Goal: Transaction & Acquisition: Purchase product/service

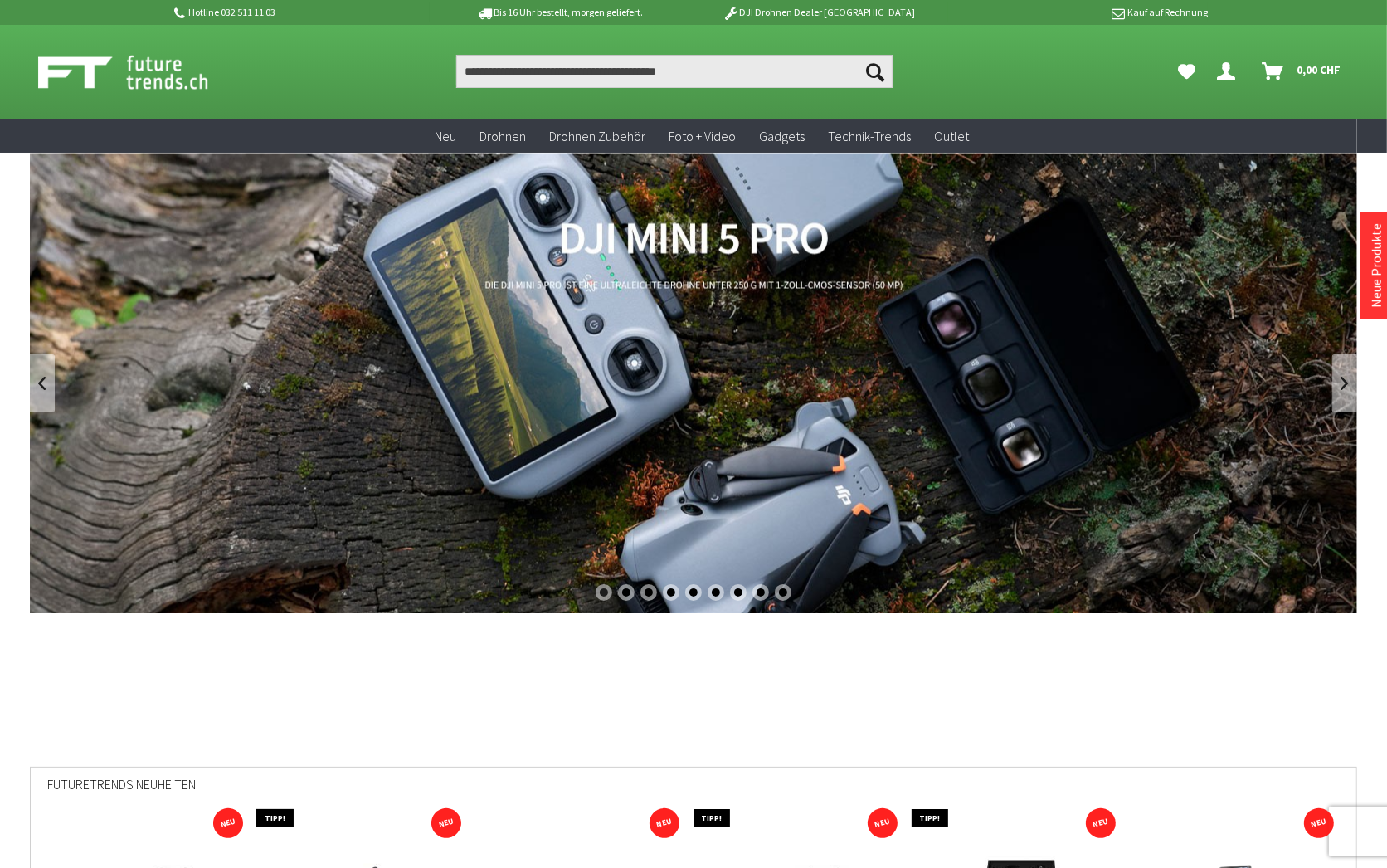
click at [554, 344] on link "DJI Mini 5 Pro" at bounding box center [694, 383] width 1327 height 461
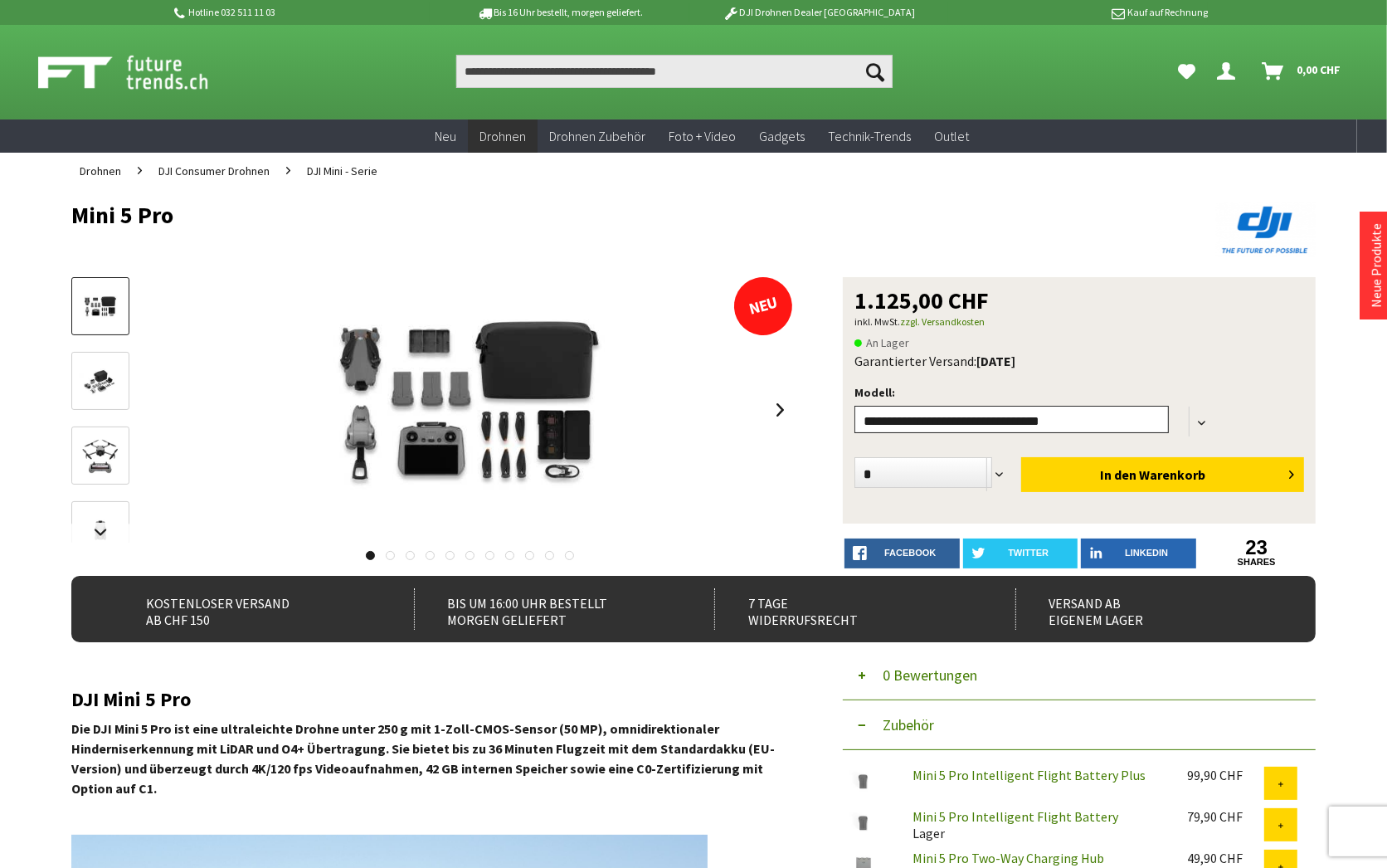
click at [854, 405] on select"] "**********" at bounding box center [1011, 419] width 314 height 27
select select"] "***"
click option "**********" at bounding box center [0, 0] width 0 height 0
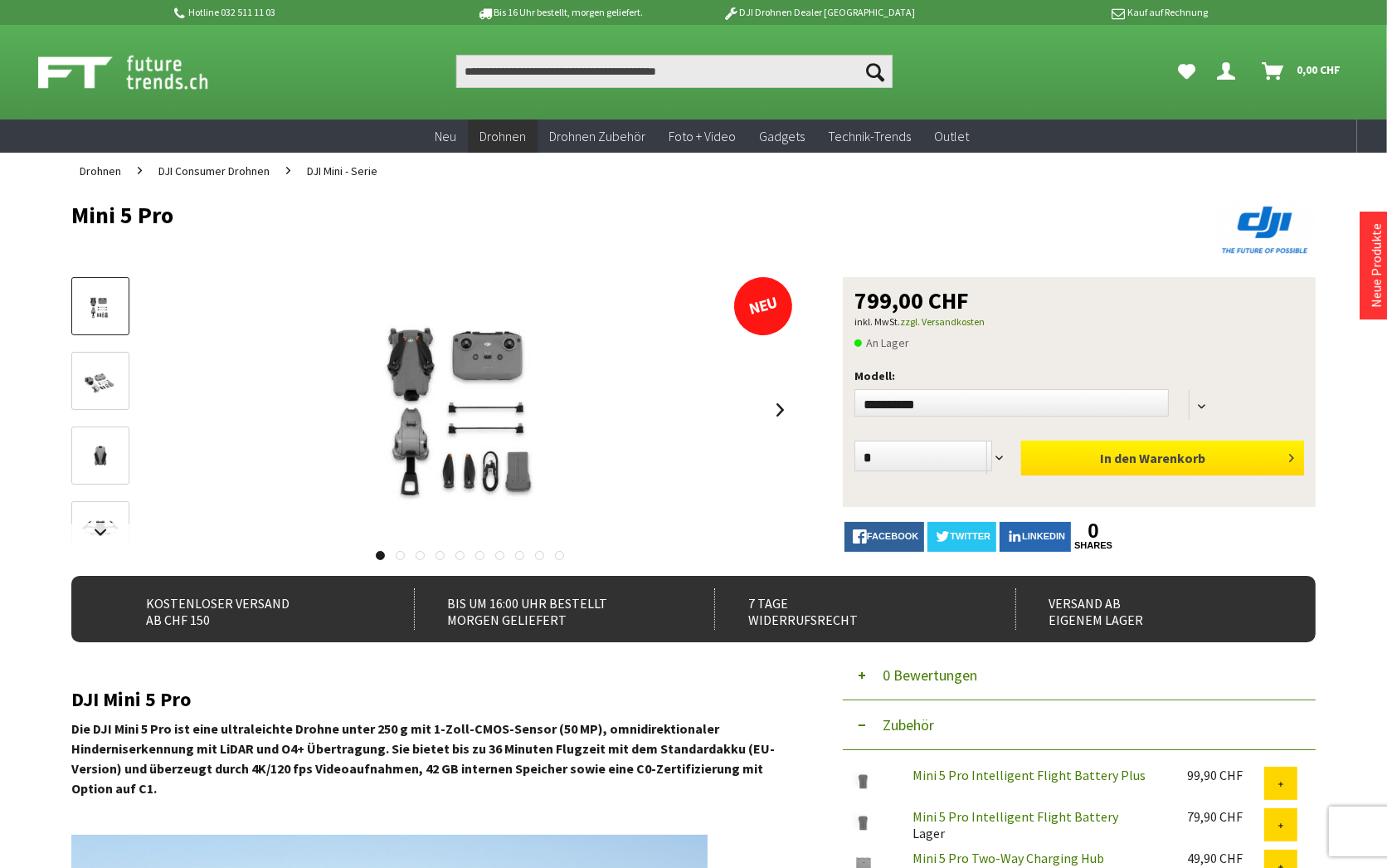
click at [1047, 441] on button "In den Warenkorb" at bounding box center [1162, 458] width 283 height 35
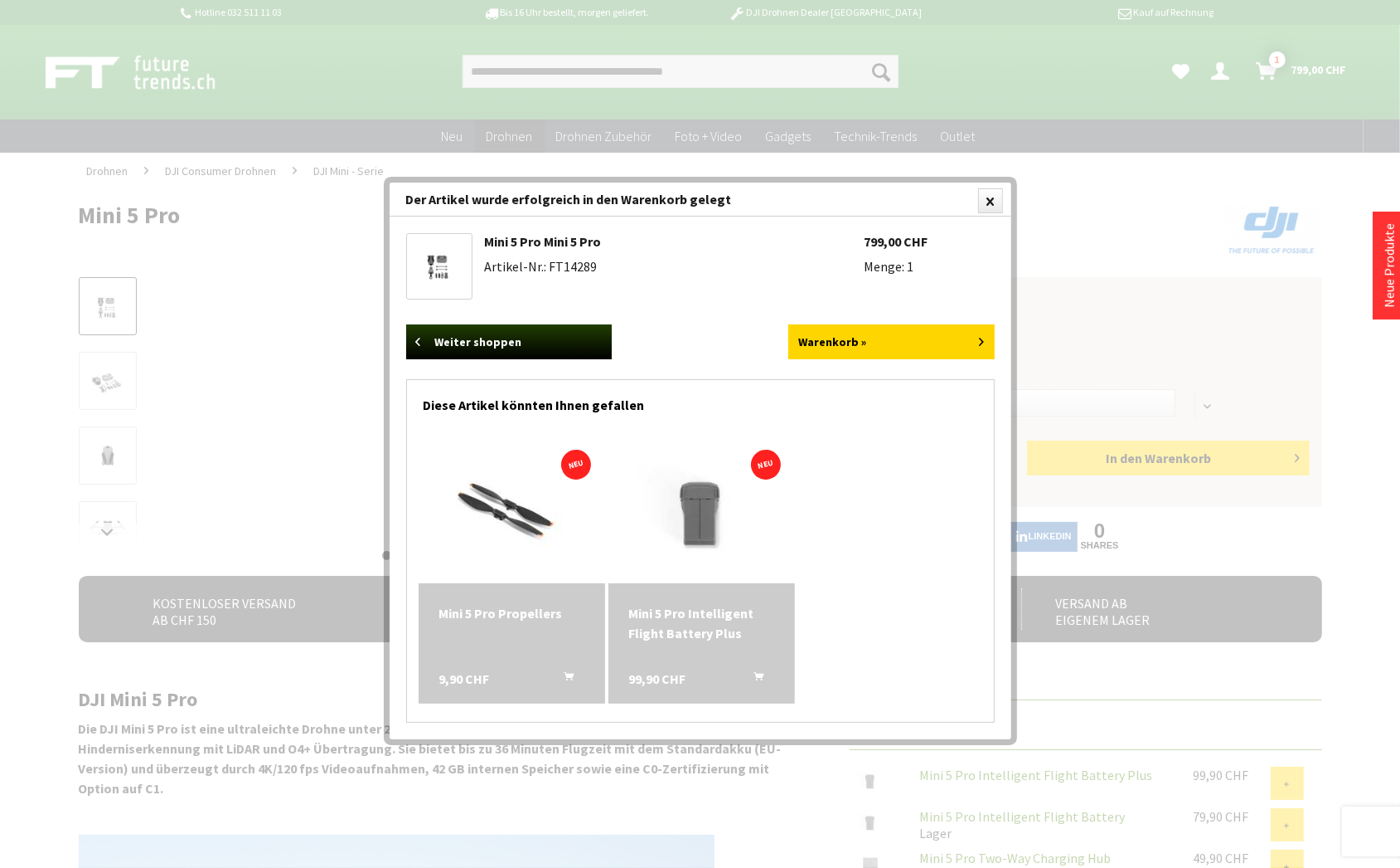
click at [880, 430] on div "Sofort lieferbar NEU In den" at bounding box center [701, 571] width 570 height 283
click at [839, 326] on link "Warenkorb »" at bounding box center [891, 342] width 206 height 35
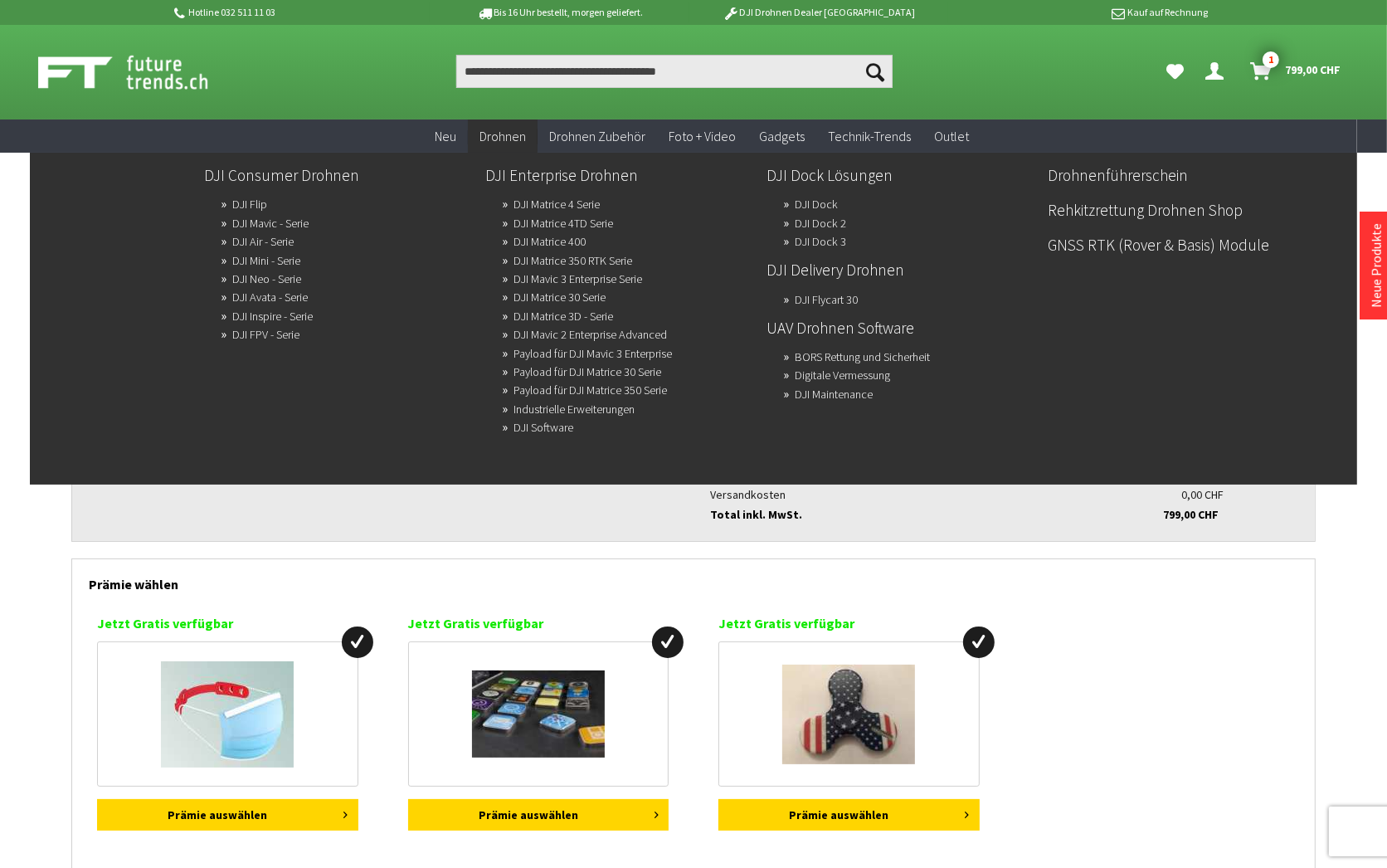
click at [526, 128] on span "Drohnen" at bounding box center [502, 136] width 47 height 17
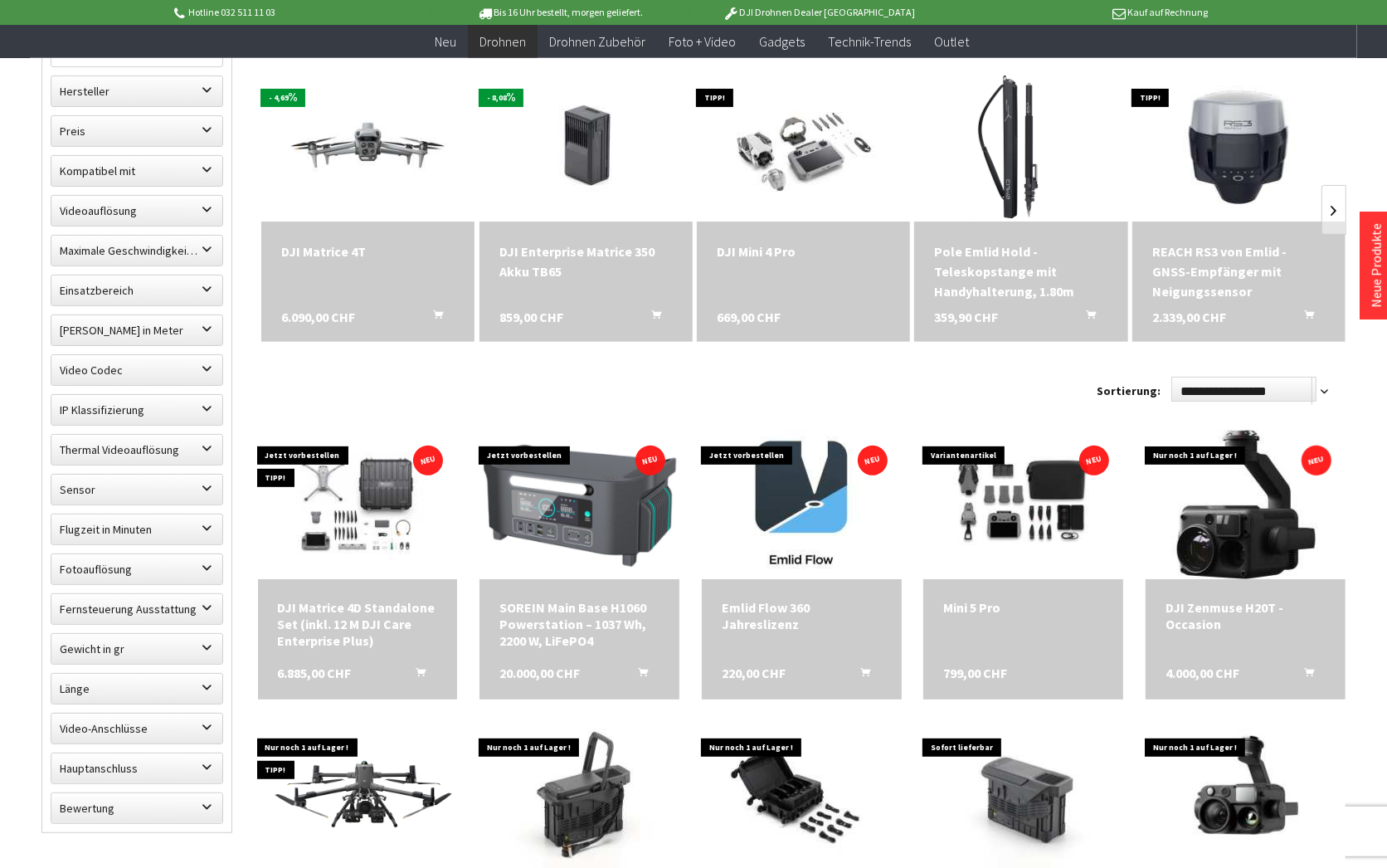
scroll to position [533, 0]
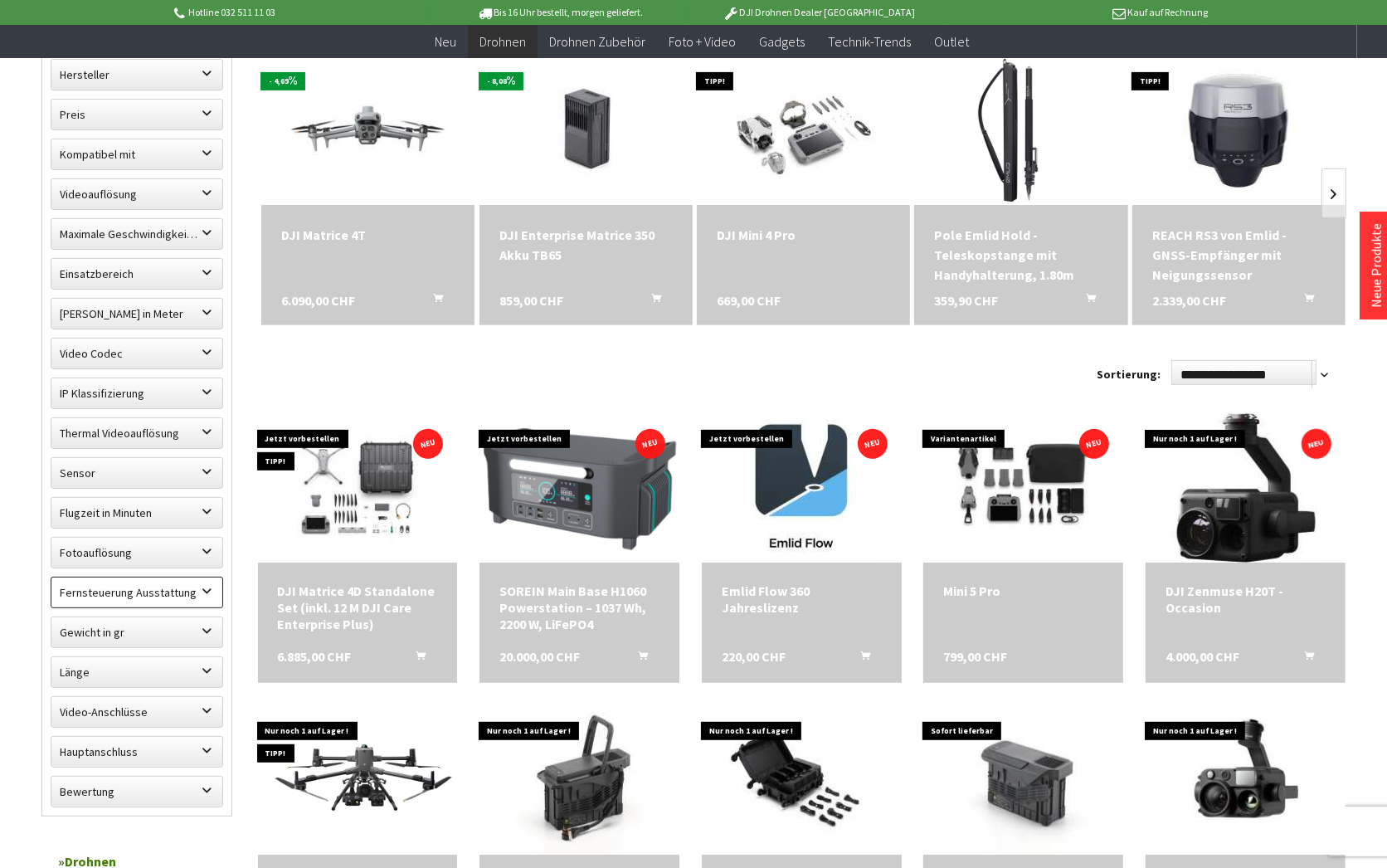
click at [188, 577] on label "Fernsteuerung Ausstattung" at bounding box center [137, 592] width 171 height 30
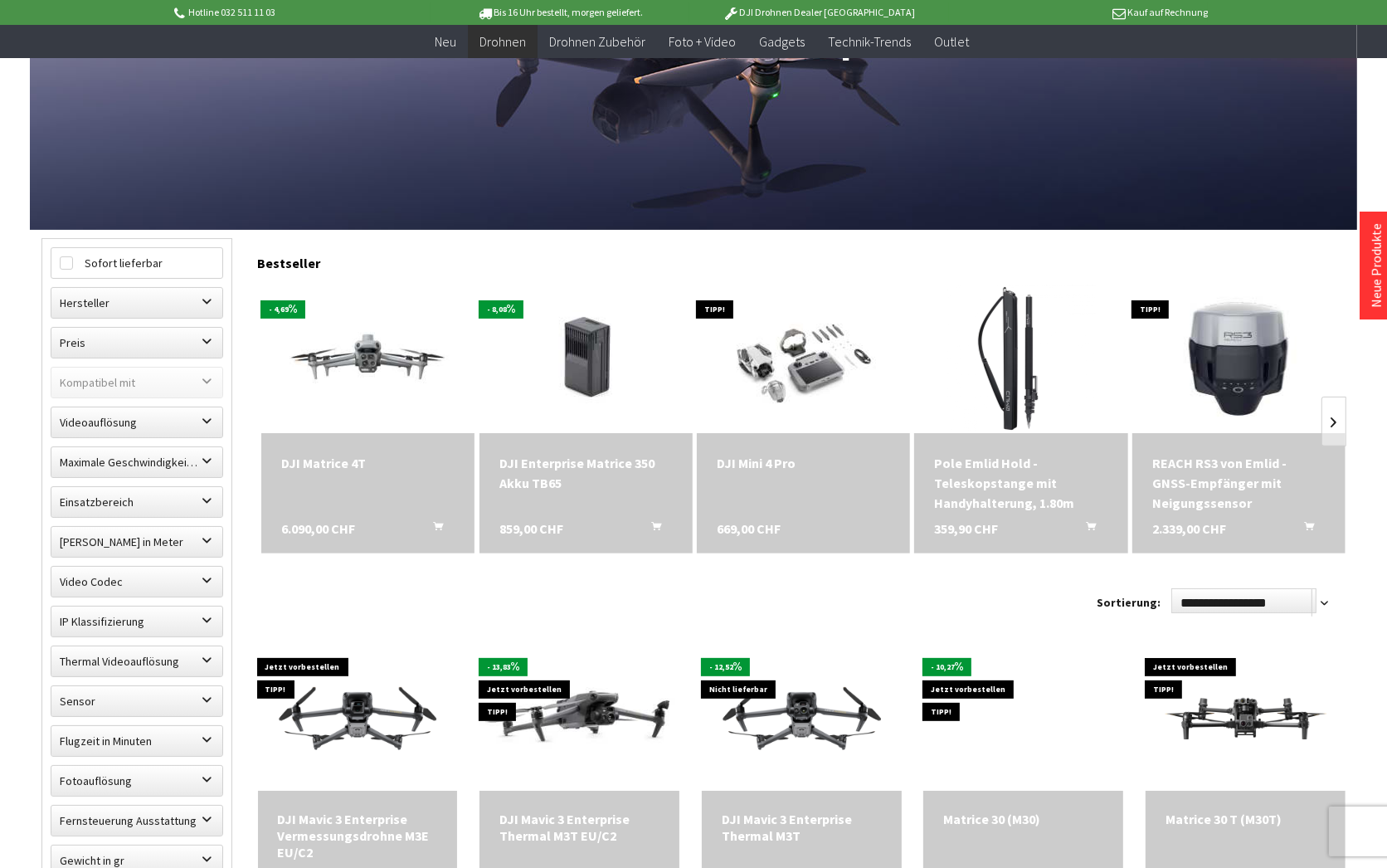
scroll to position [609, 0]
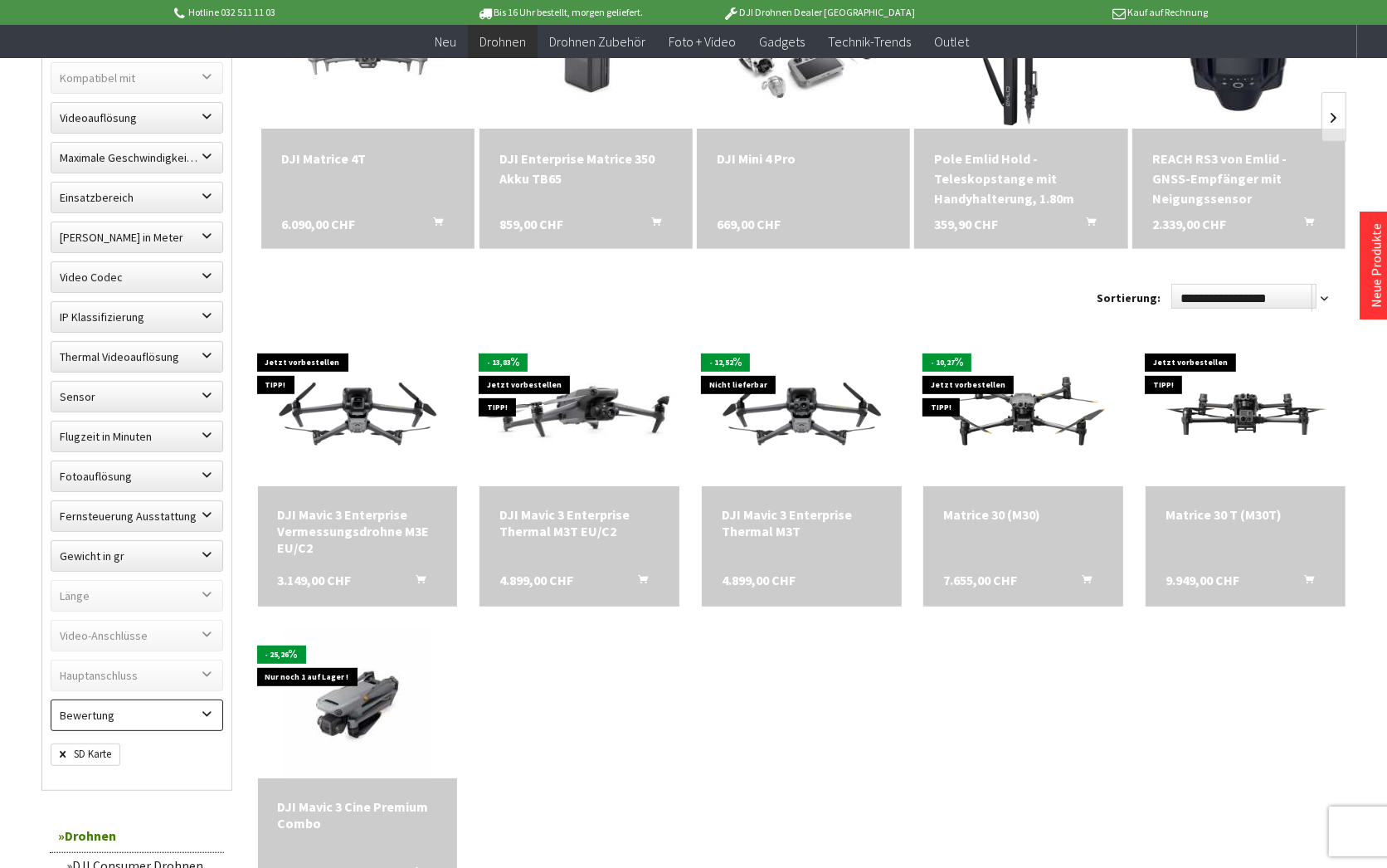
click at [181, 700] on label "Bewertung" at bounding box center [137, 715] width 171 height 30
click at [182, 700] on label "Bewertung" at bounding box center [137, 715] width 171 height 30
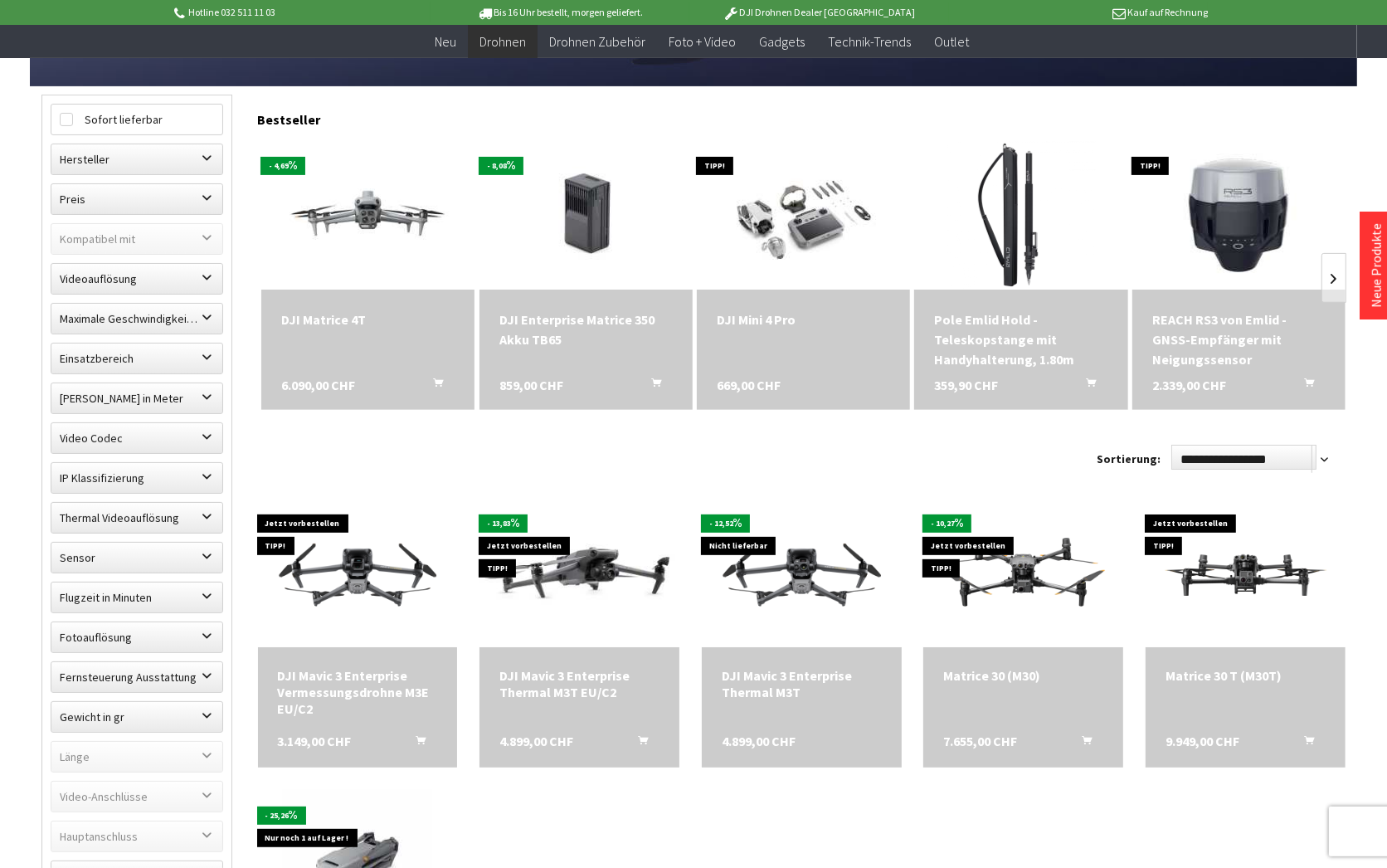
scroll to position [456, 0]
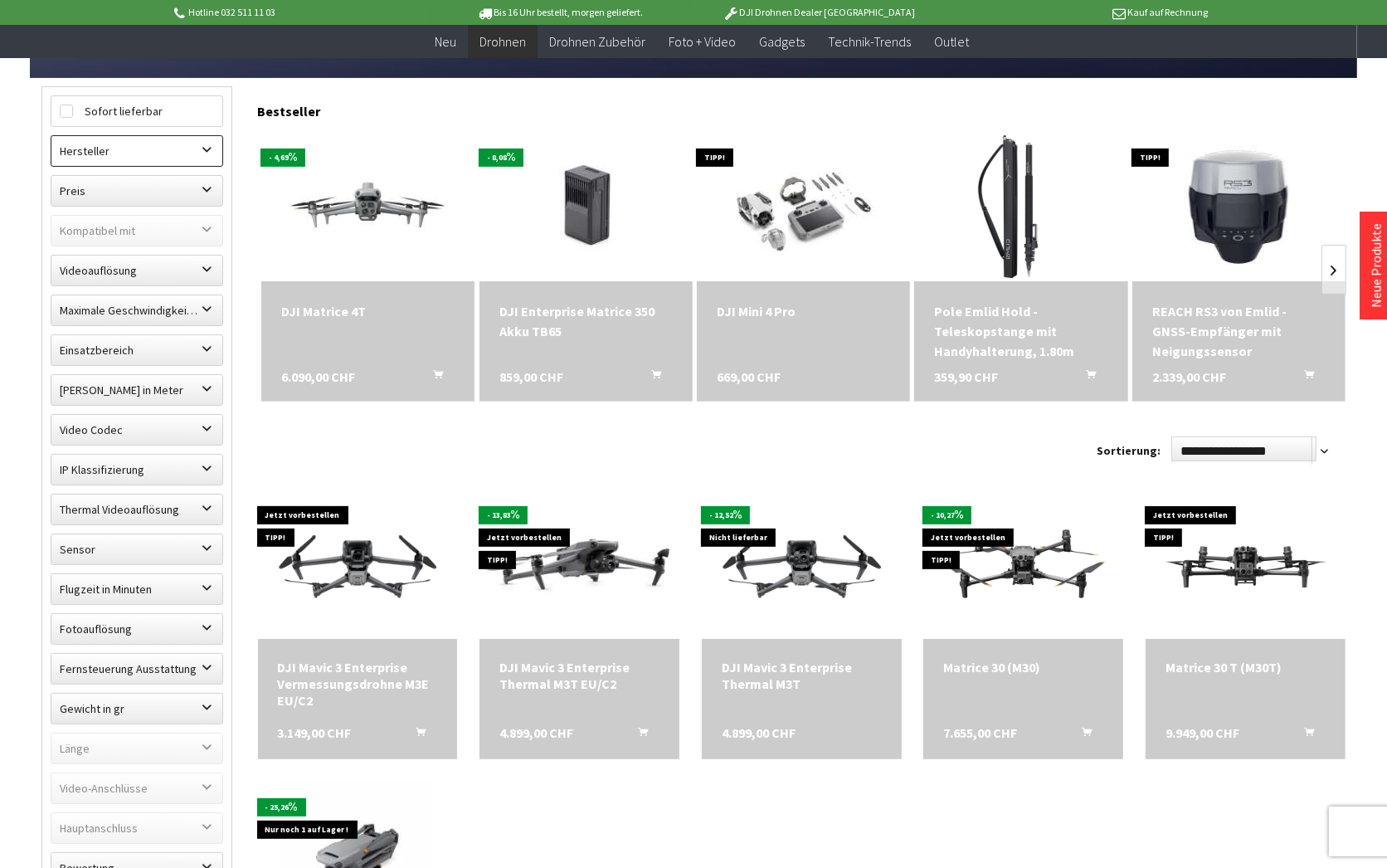
click at [174, 136] on label "Hersteller" at bounding box center [137, 151] width 171 height 30
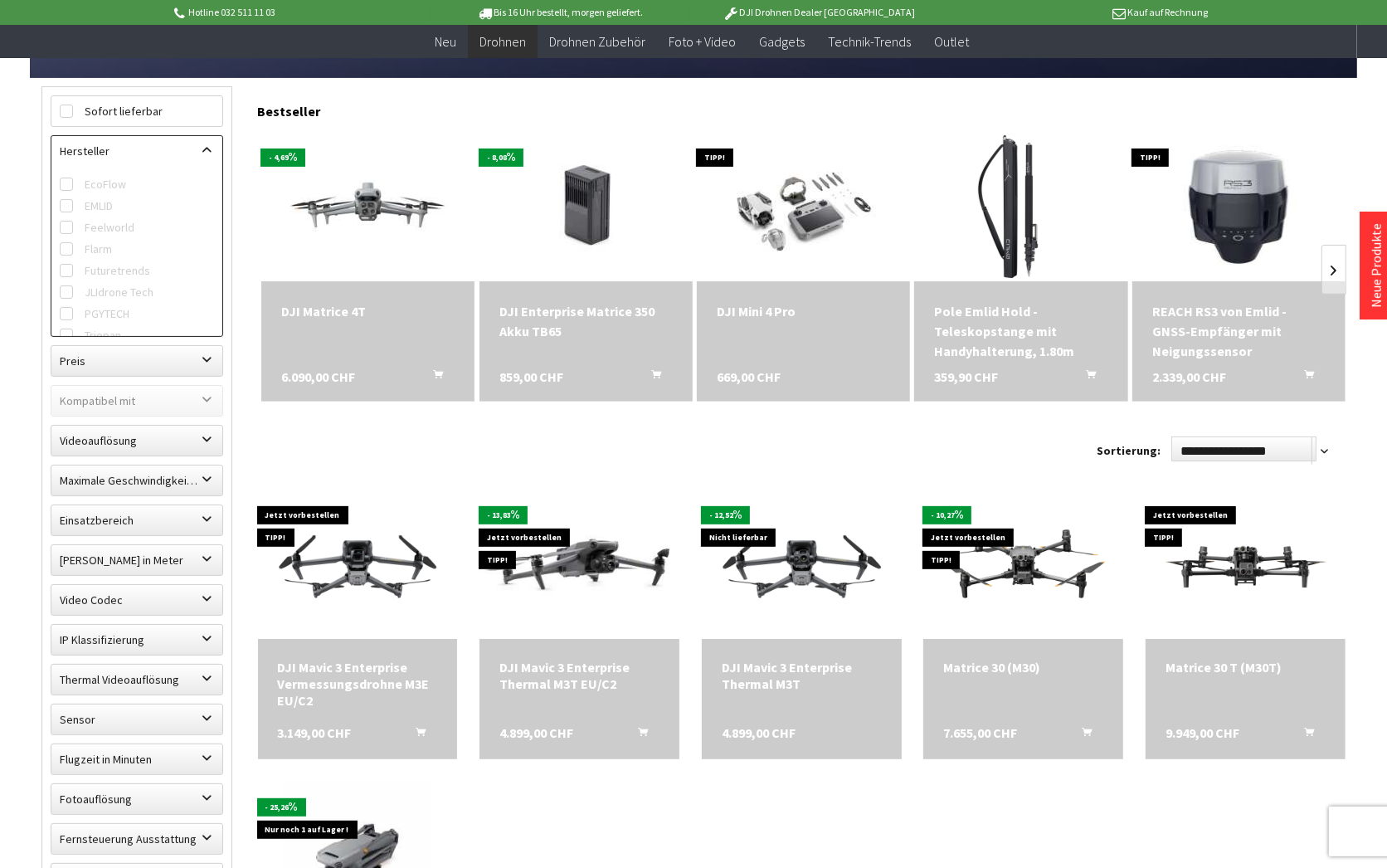
scroll to position [0, 0]
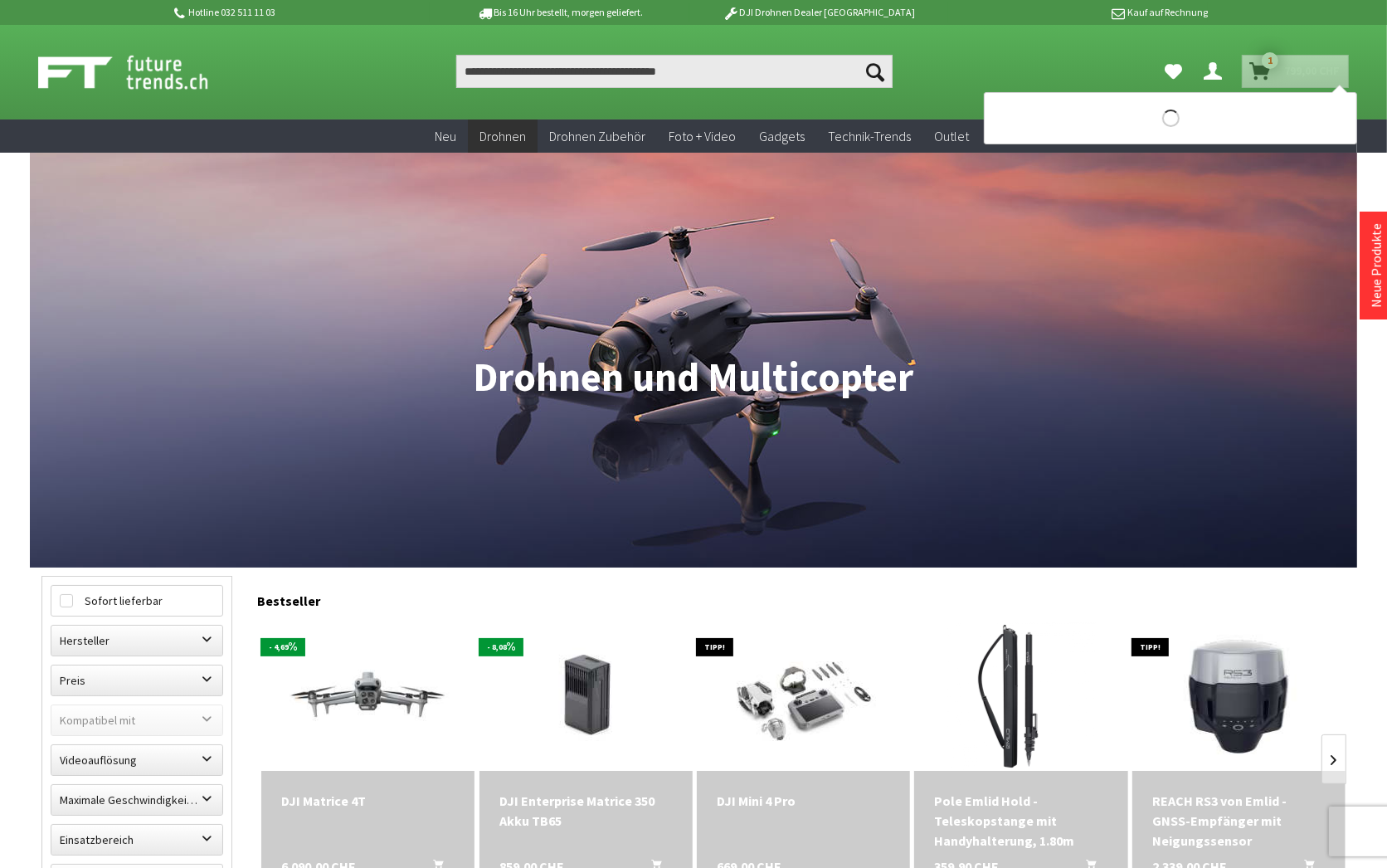
click at [1262, 61] on span "1" at bounding box center [1270, 61] width 17 height 17
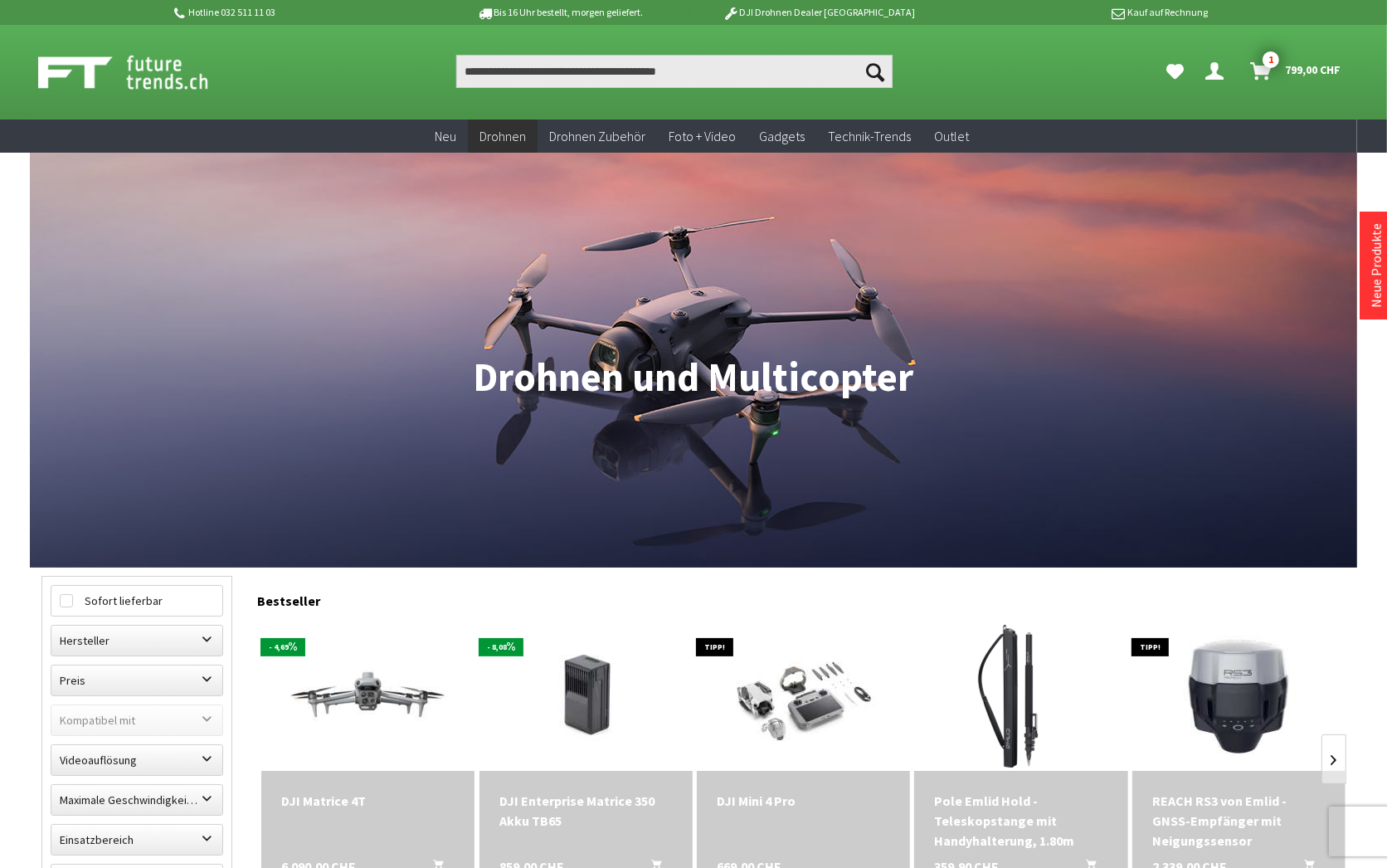
click at [1250, 66] on icon "Warenkorb" at bounding box center [1261, 64] width 22 height 13
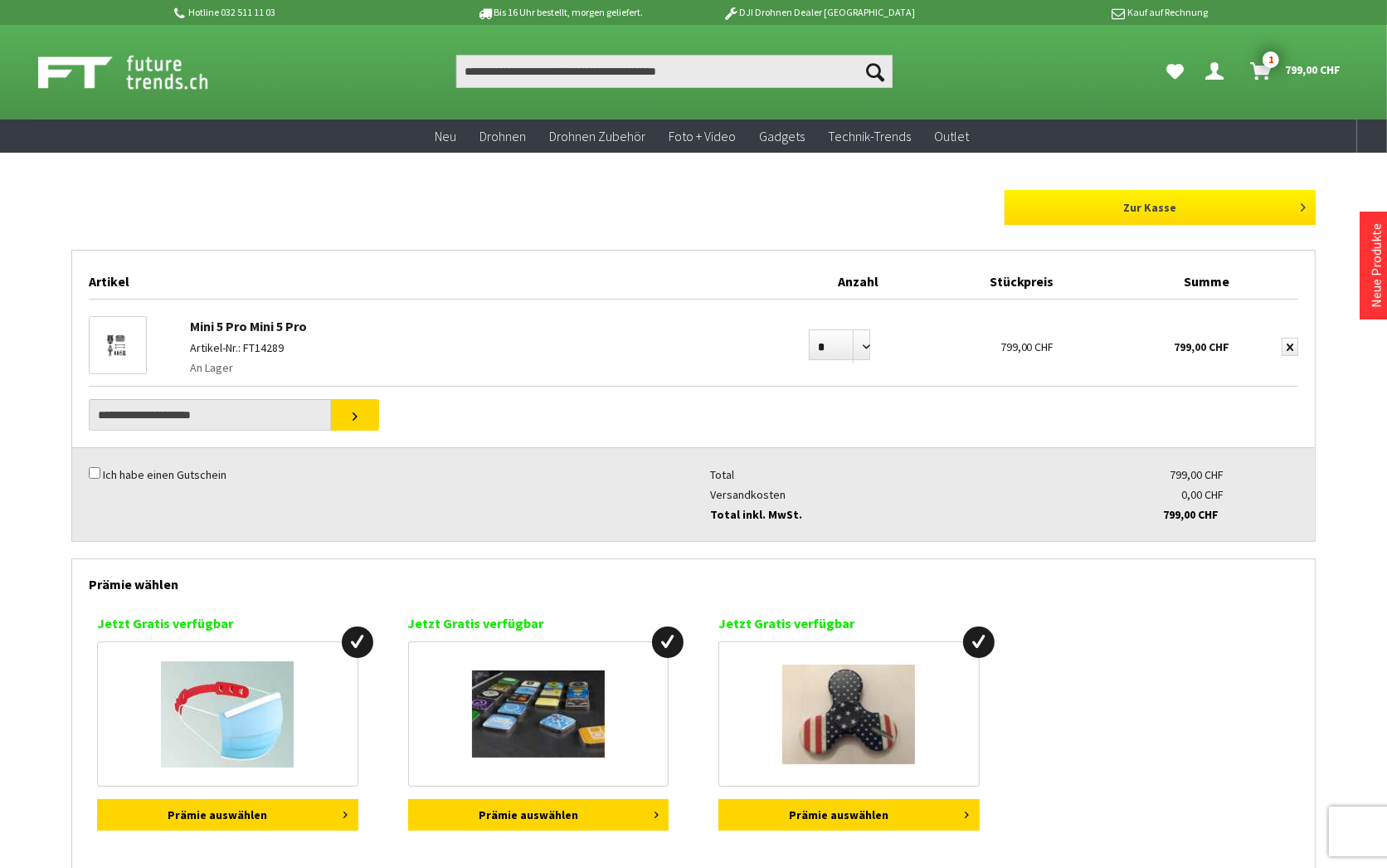
click at [1087, 190] on link "Zur Kasse" at bounding box center [1161, 207] width 311 height 35
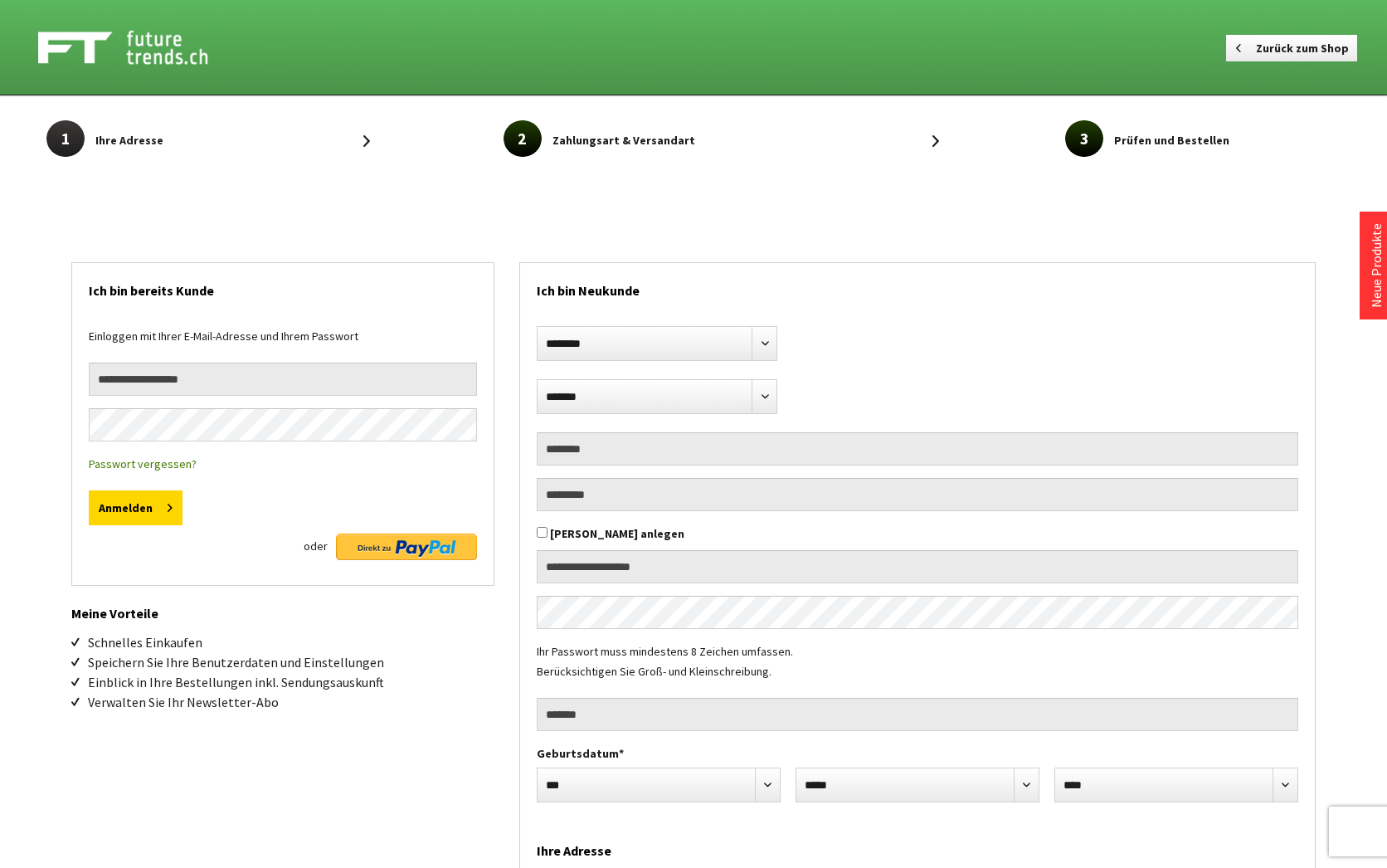
select select "**"
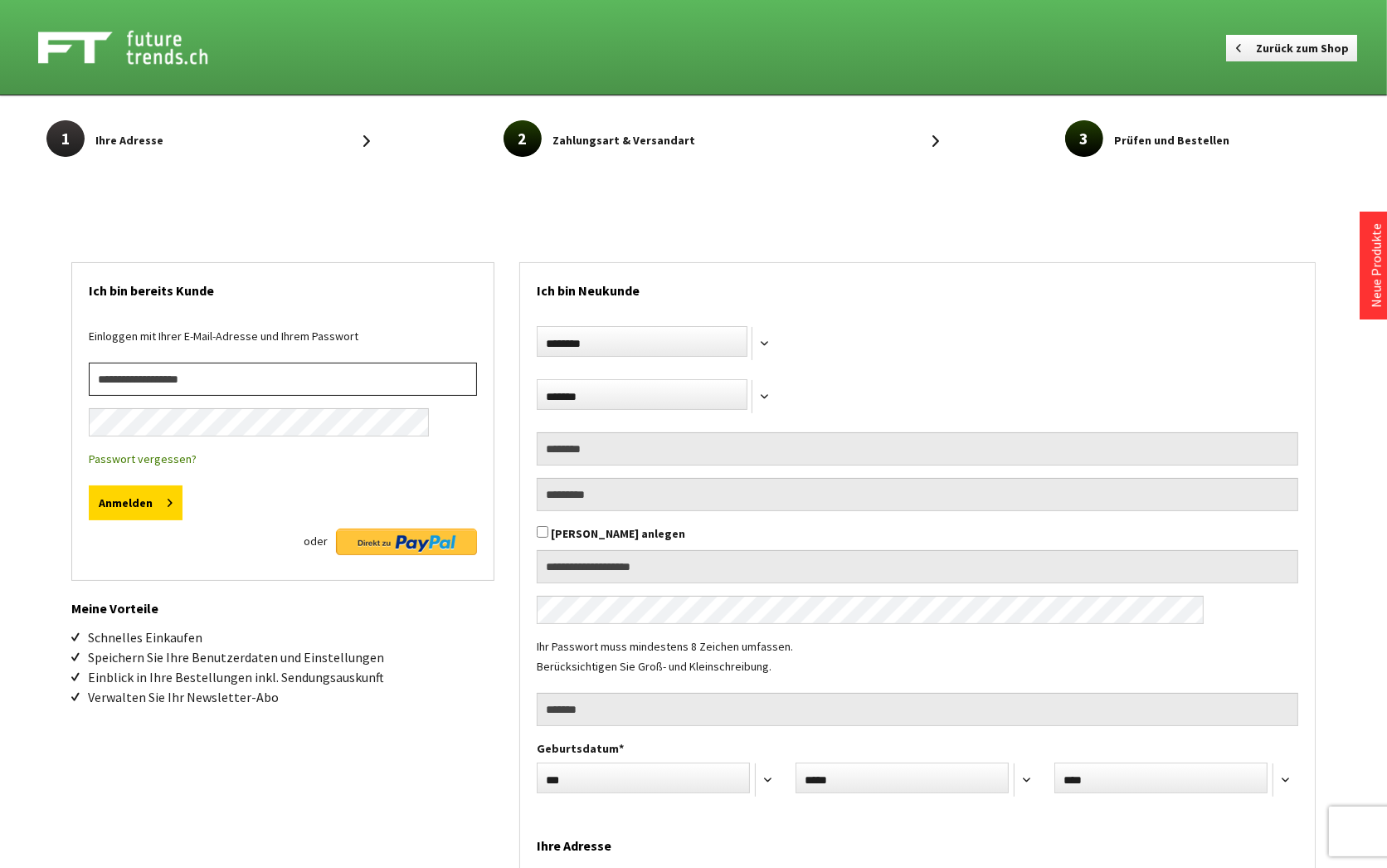
click at [270, 362] on input "email" at bounding box center [283, 379] width 388 height 33
type input "**********"
click at [183, 485] on button "Anmelden" at bounding box center [135, 503] width 94 height 35
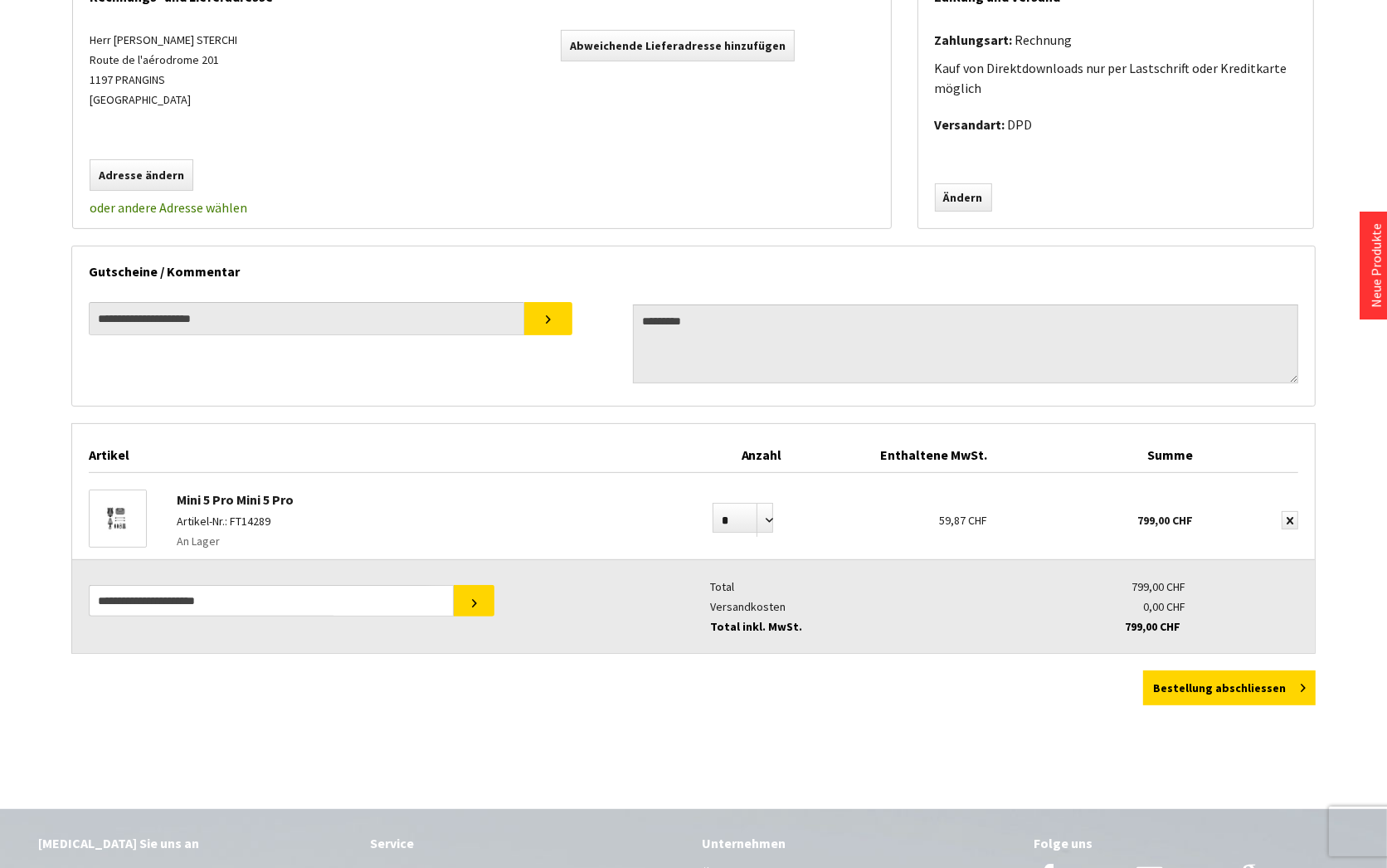
scroll to position [649, 0]
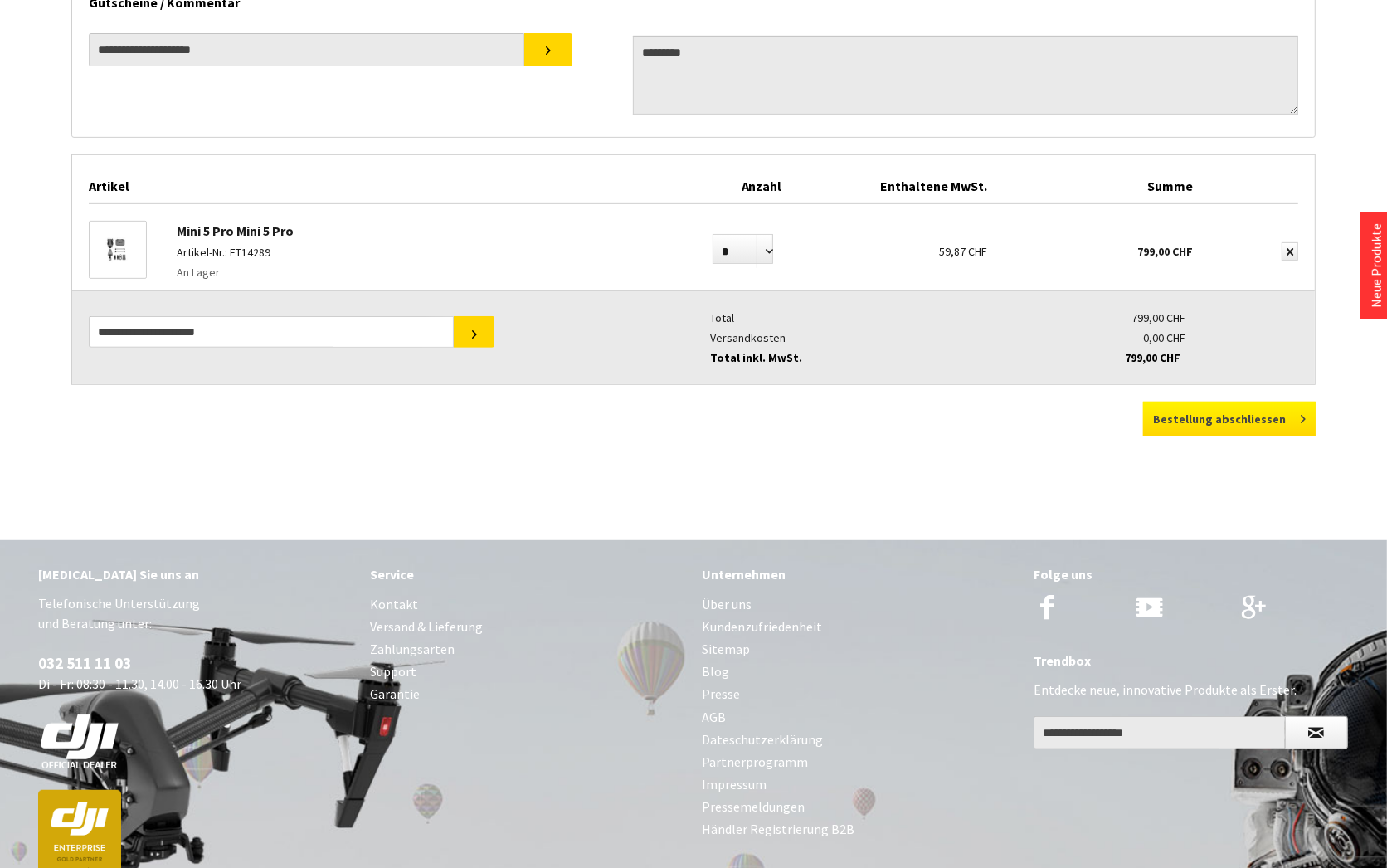
click at [1162, 401] on button "Bestellung abschliessen" at bounding box center [1229, 419] width 173 height 35
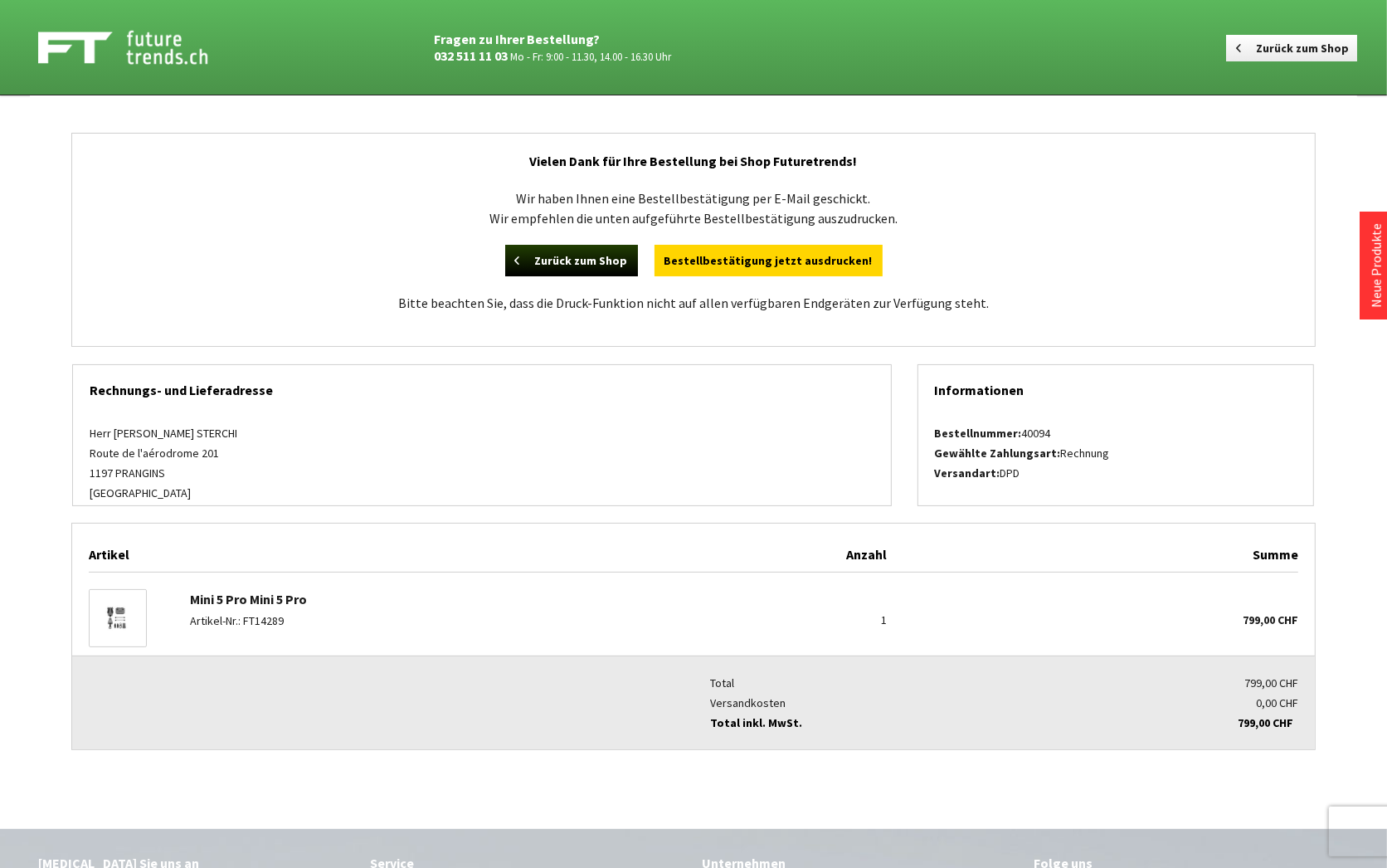
click at [94, 278] on div "Fragen zu Ihrer Bestellung? 032 511 11 03 Mo - Fr: 9:00 - 11.30, 14.00 - 16.30 …" at bounding box center [694, 661] width 1387 height 1323
click at [75, 172] on div "Fragen zu Ihrer Bestellung? 032 511 11 03 Mo - Fr: 9:00 - 11.30, 14.00 - 16.30 …" at bounding box center [694, 661] width 1387 height 1323
click at [40, 384] on div "Fragen zu Ihrer Bestellung? 032 511 11 03 Mo - Fr: 9:00 - 11.30, 14.00 - 16.30 …" at bounding box center [694, 661] width 1387 height 1323
